Goal: Information Seeking & Learning: Learn about a topic

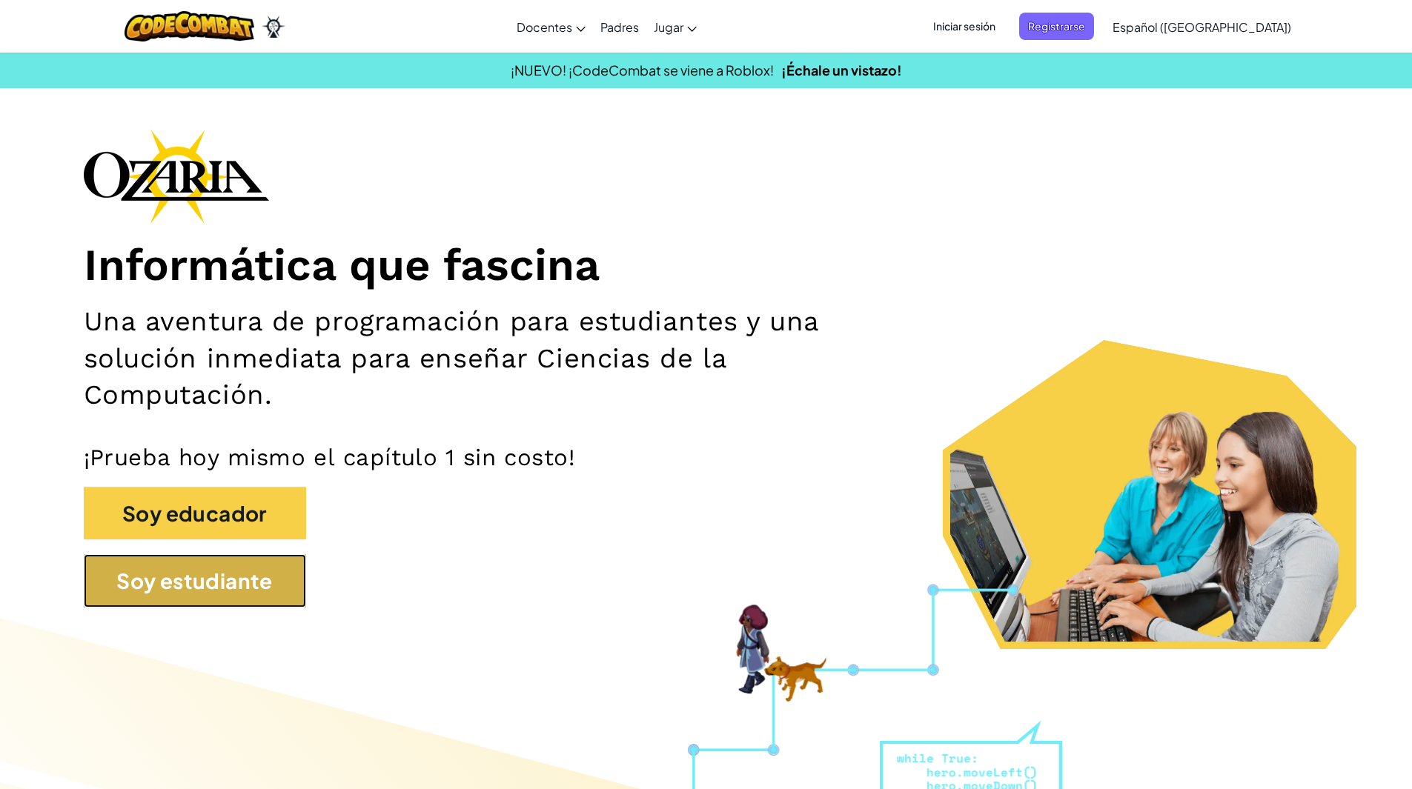
click at [241, 581] on button "Soy estudiante" at bounding box center [195, 581] width 222 height 53
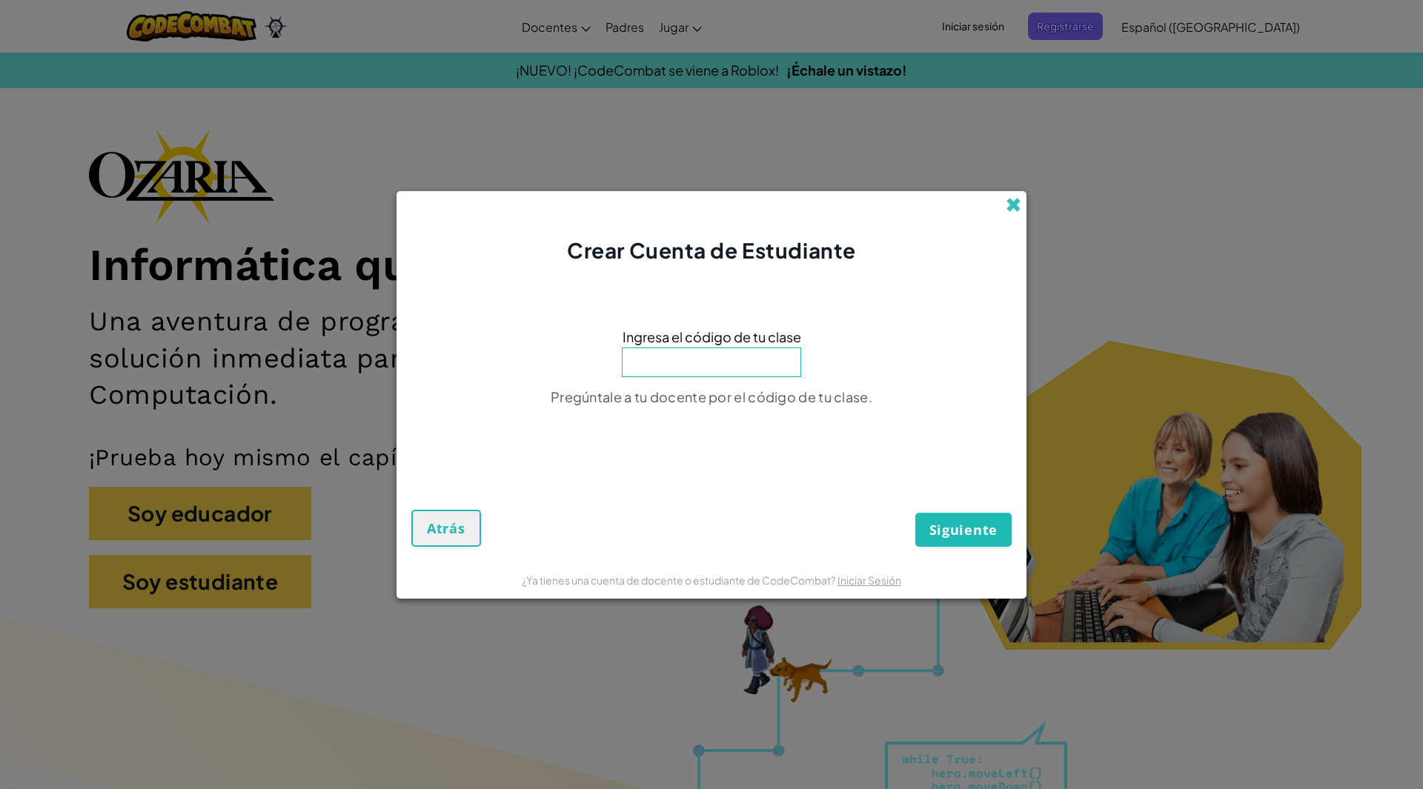
click at [1013, 207] on span at bounding box center [1014, 205] width 16 height 16
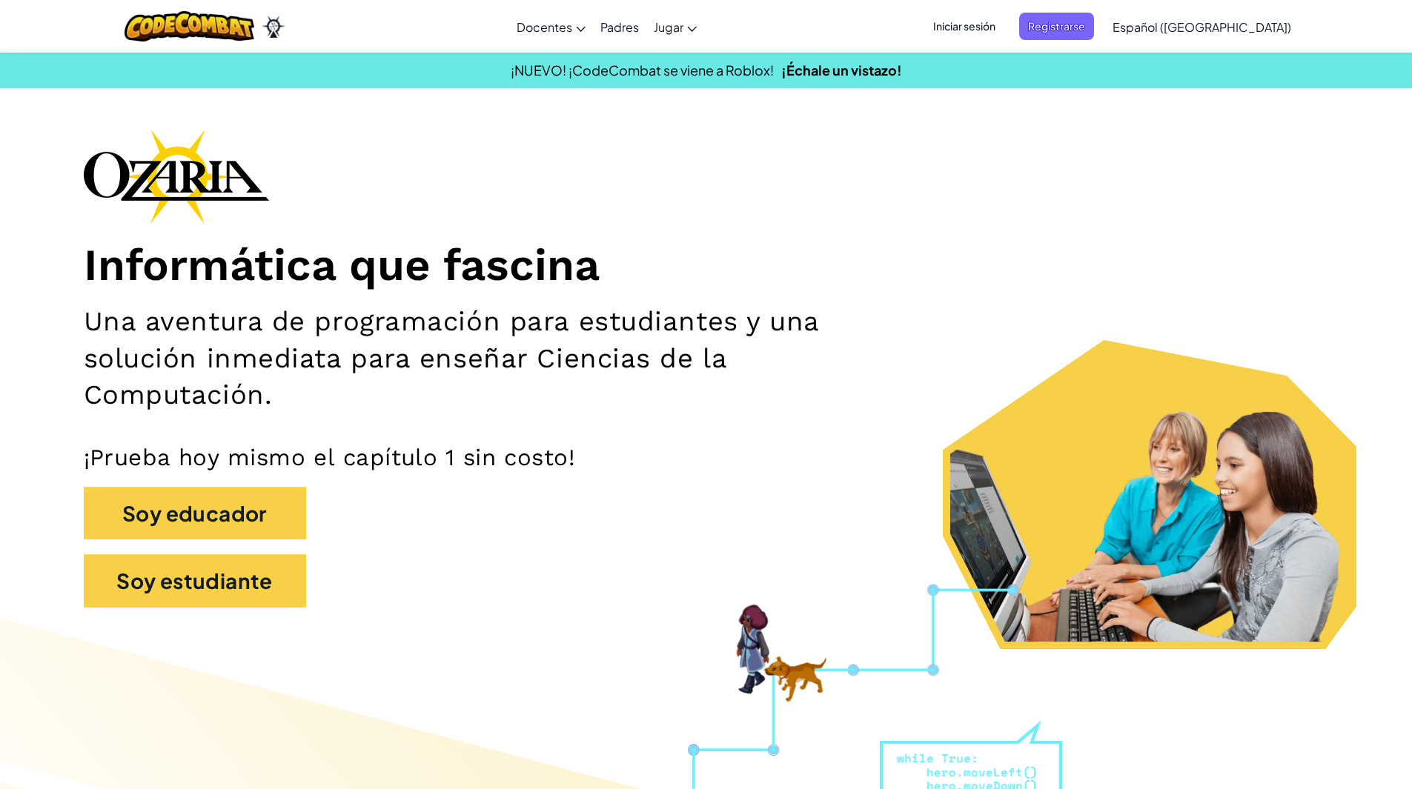
click at [216, 165] on img at bounding box center [176, 176] width 185 height 95
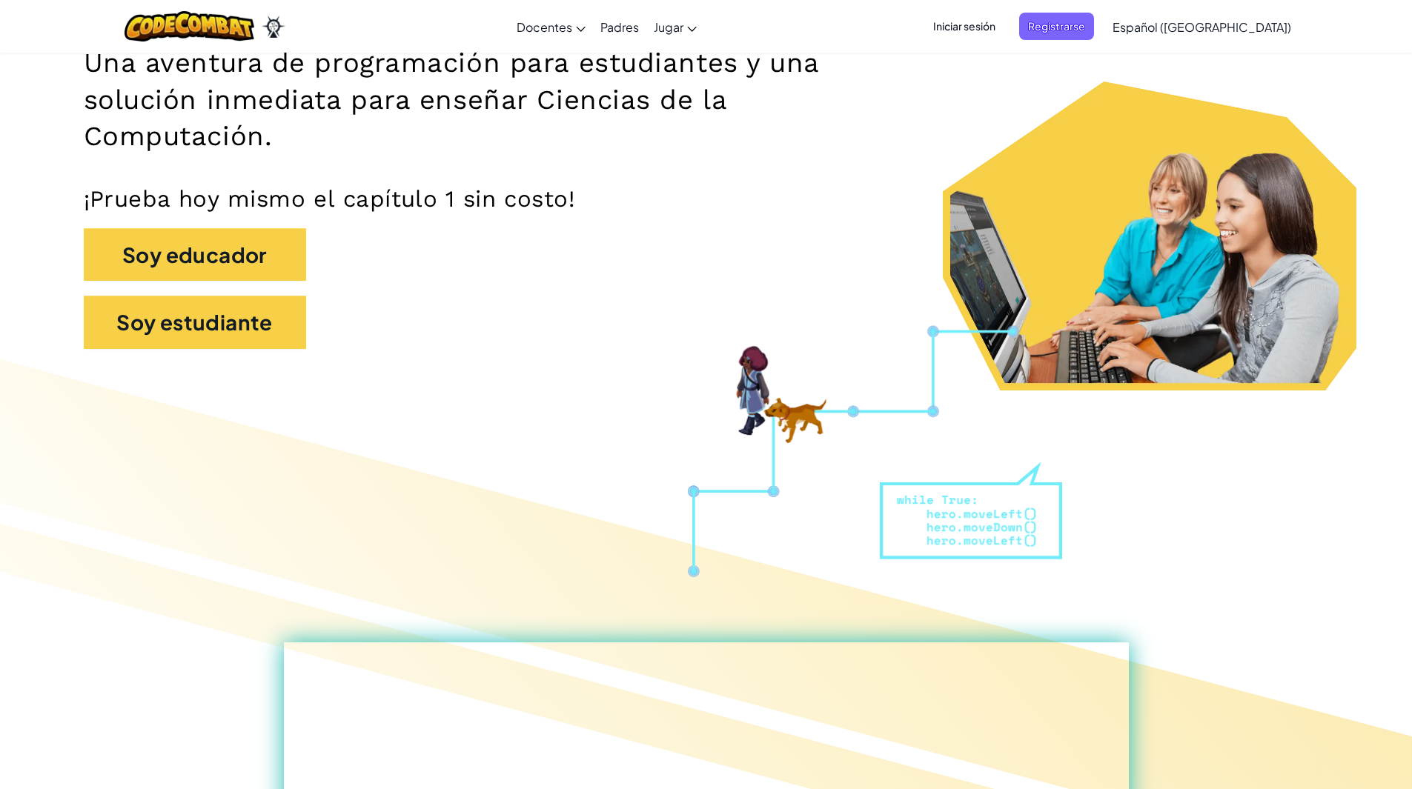
scroll to position [259, 0]
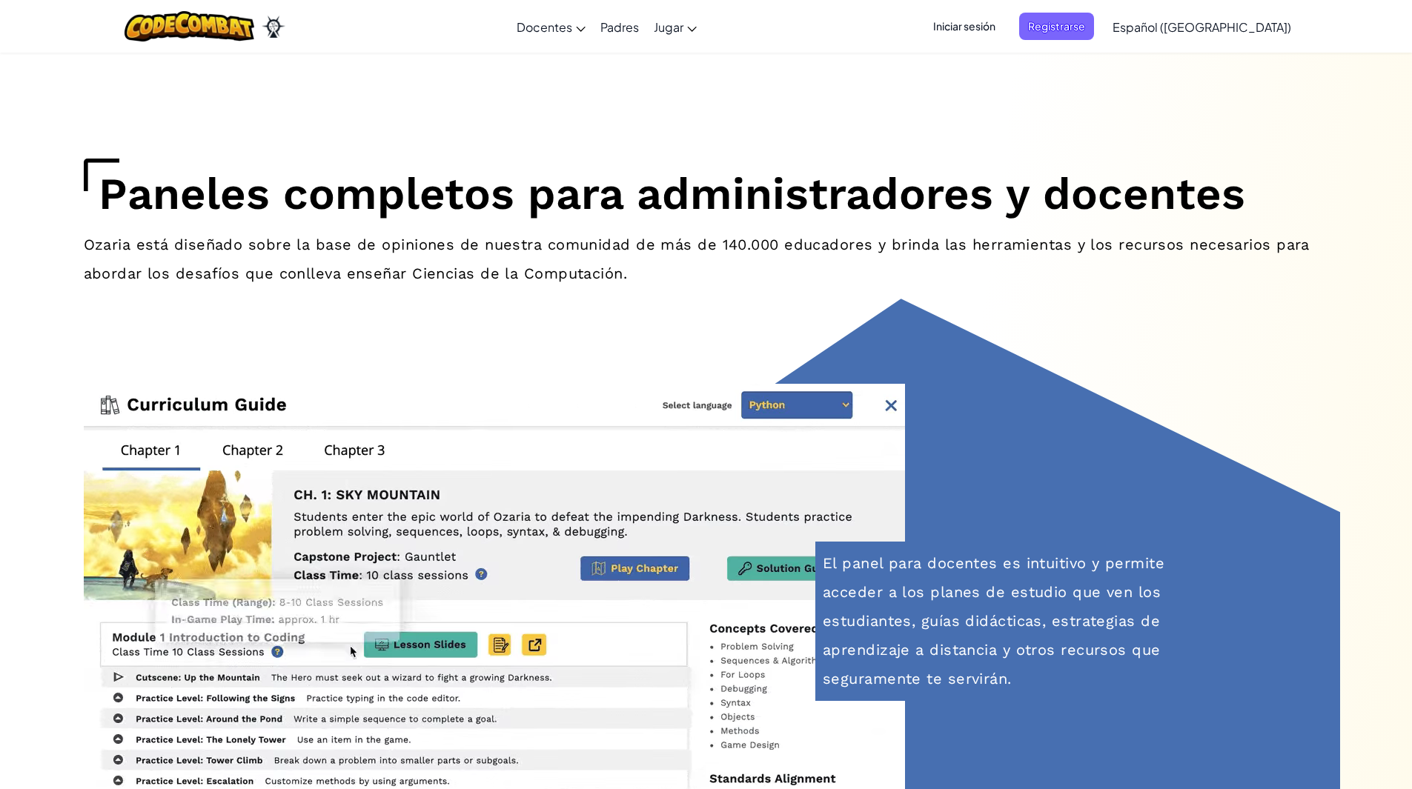
click at [1286, 448] on div "El panel para docentes es intuitivo y permite acceder a los planes de estudio q…" at bounding box center [707, 622] width 1268 height 646
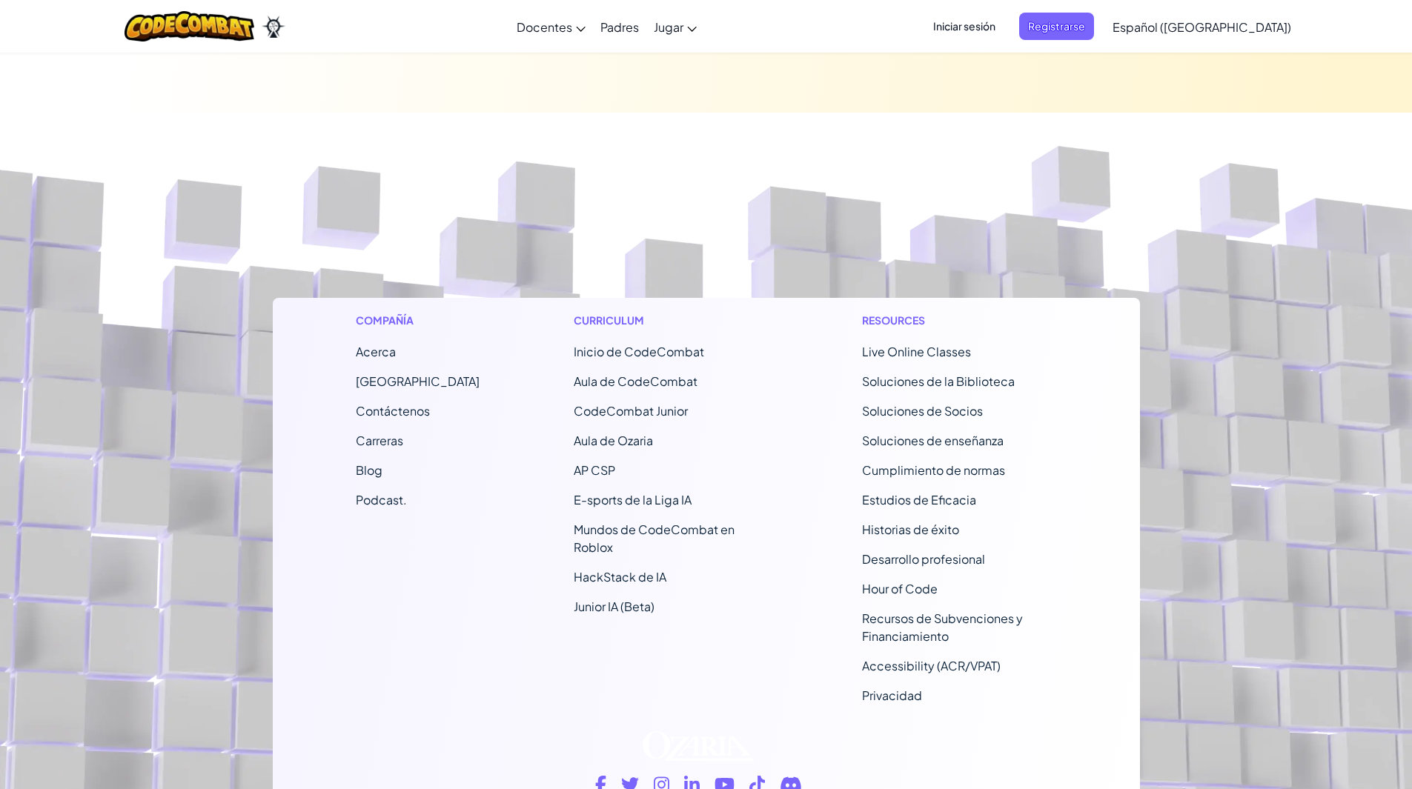
scroll to position [13853, 0]
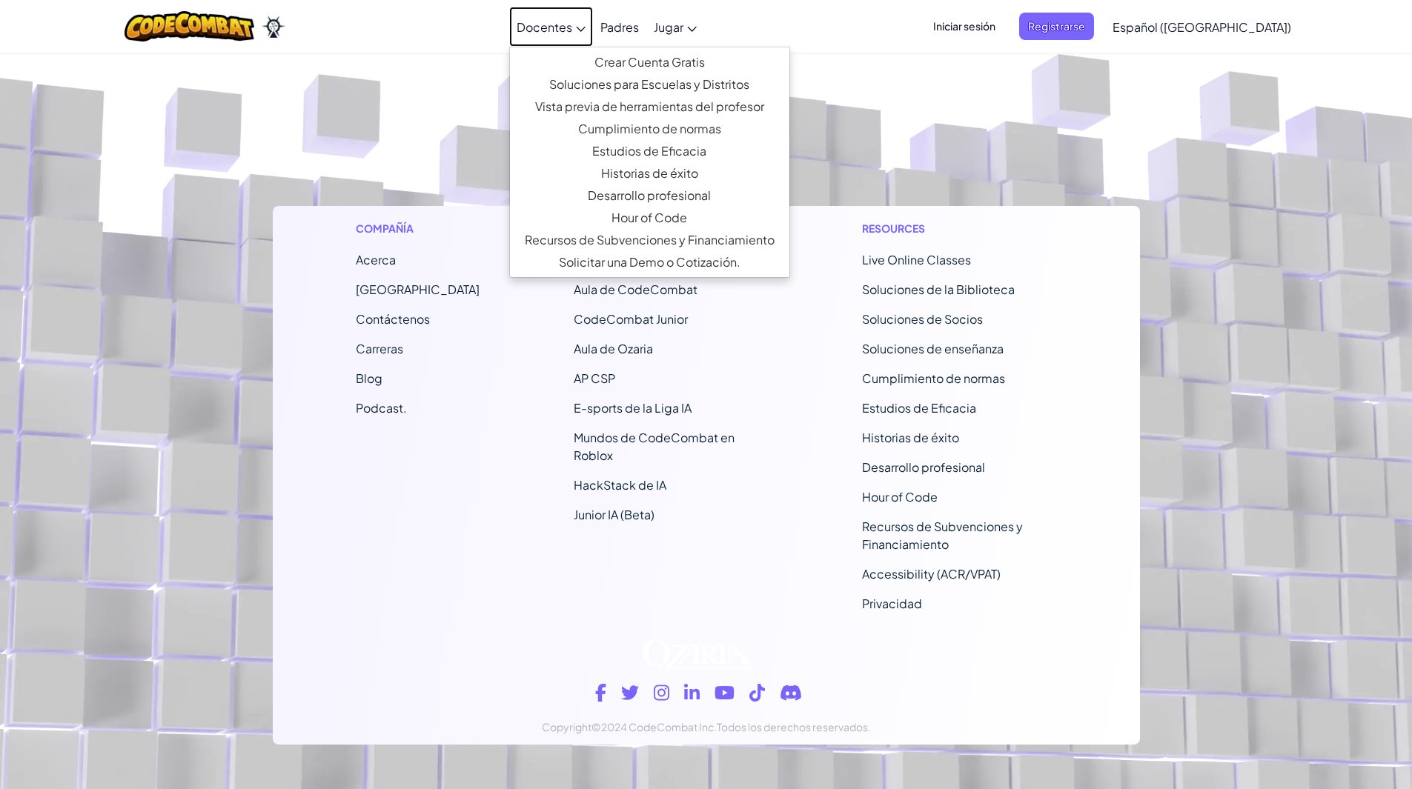
click at [572, 30] on span "Docentes" at bounding box center [545, 27] width 56 height 16
